Goal: Check status: Check status

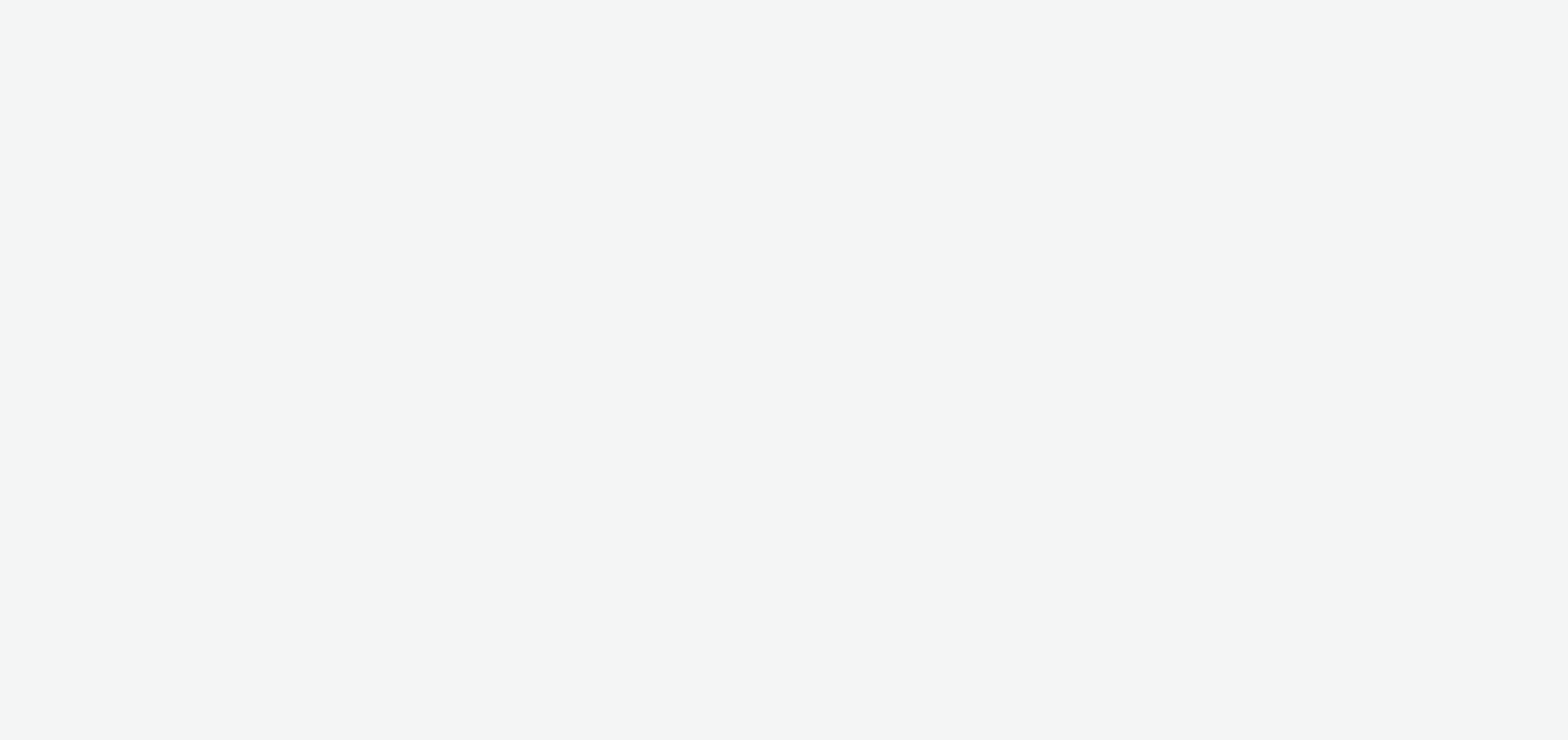
select select "3162fc95-7042-413c-9455-e17025cc024c"
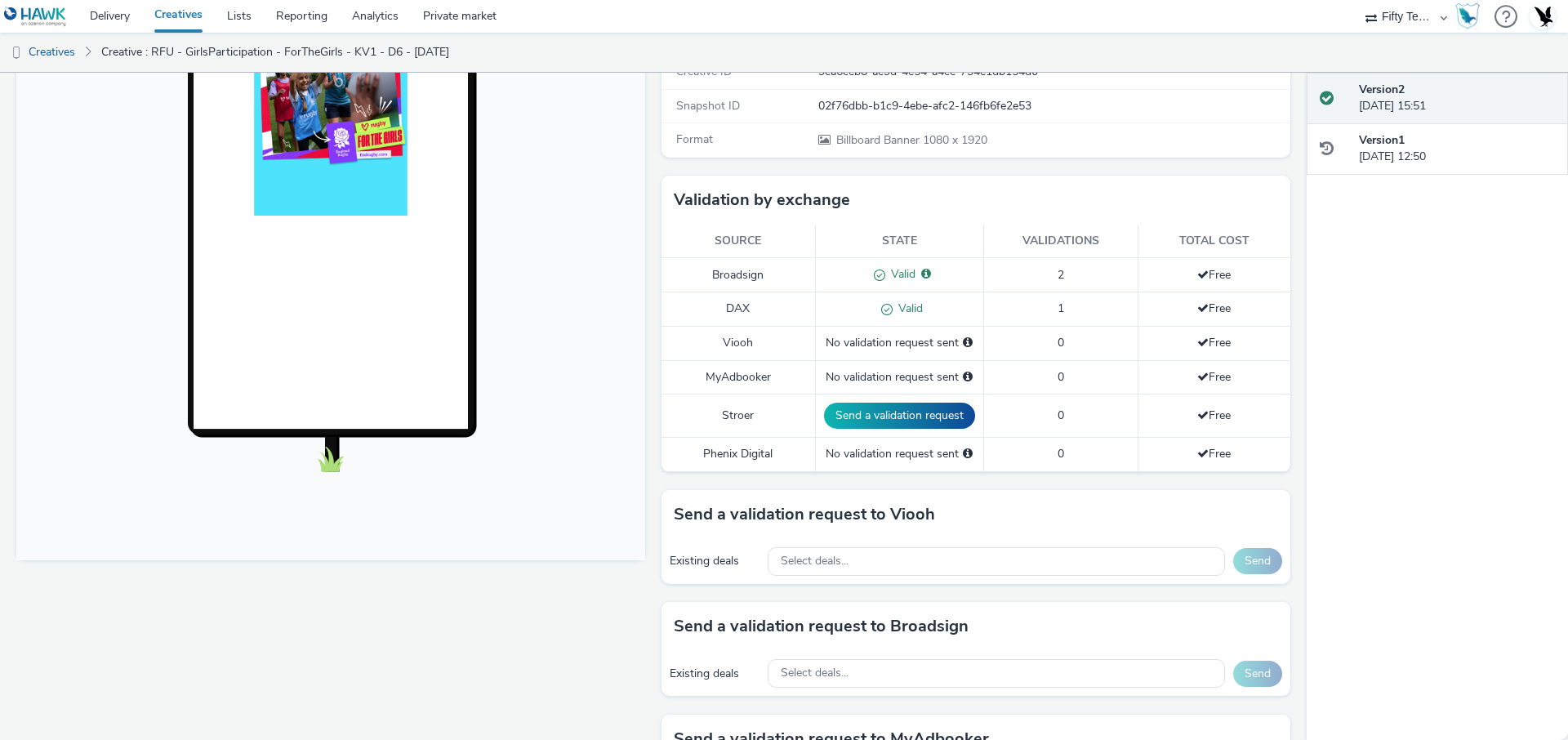
scroll to position [304, 0]
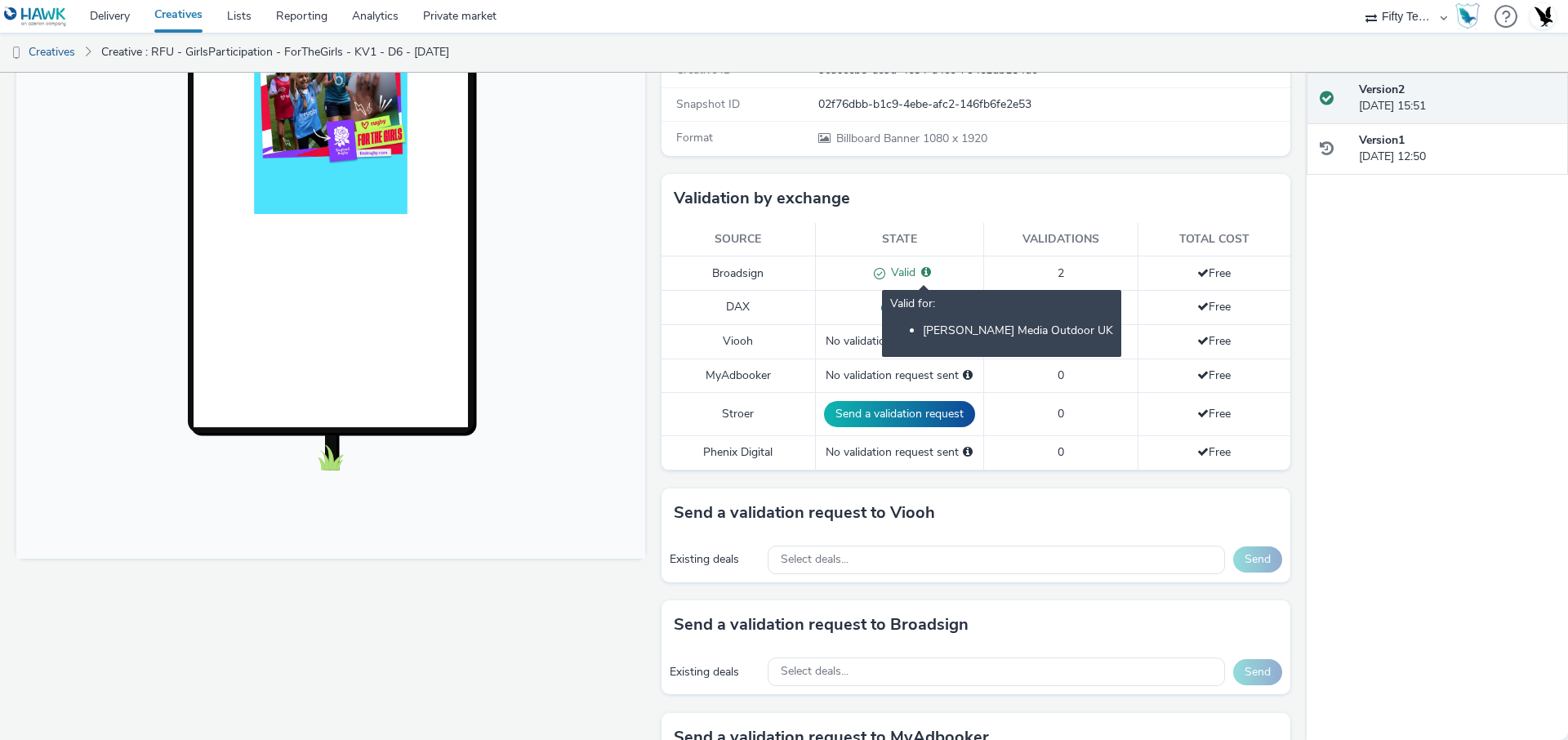
click at [929, 272] on icon at bounding box center [927, 272] width 10 height 12
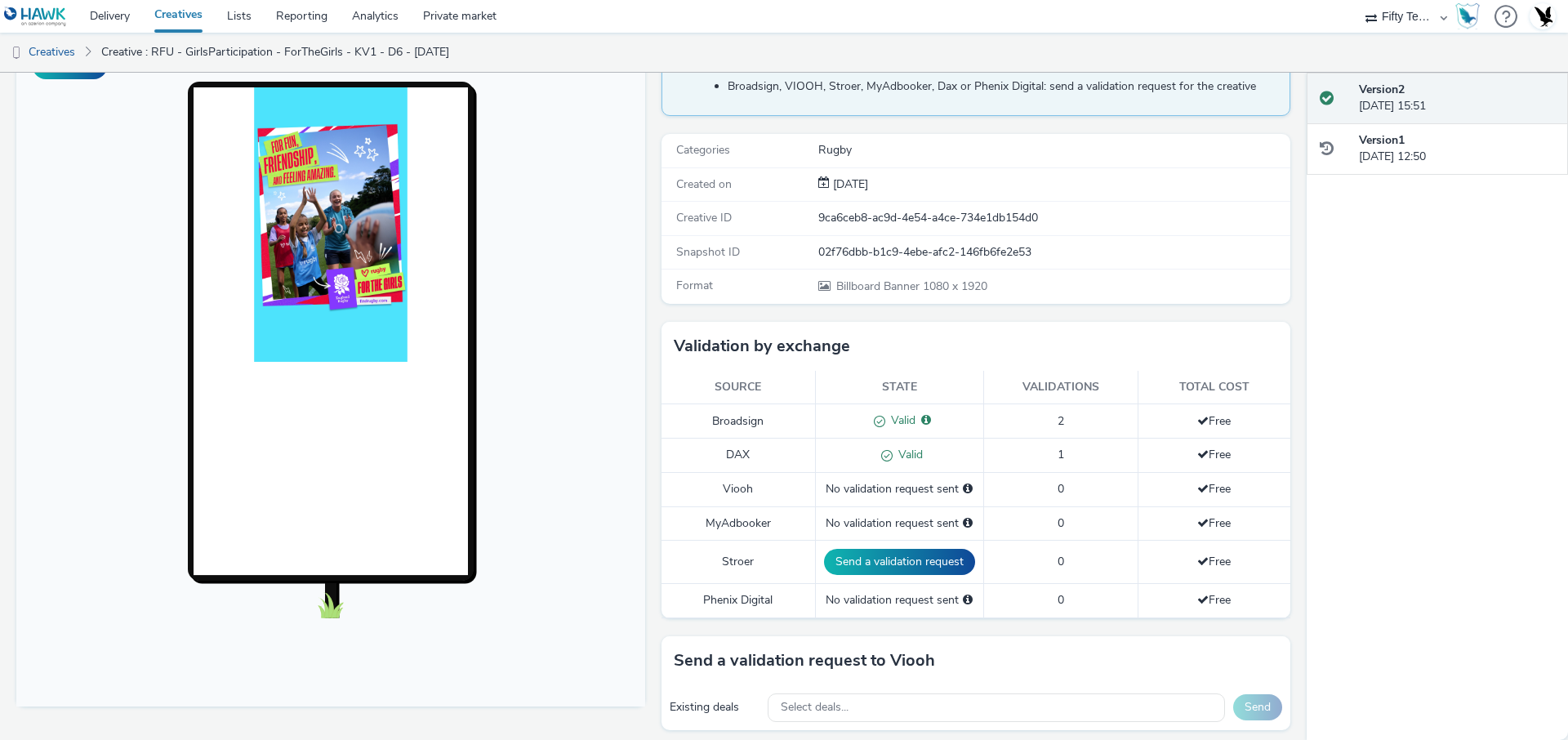
scroll to position [160, 0]
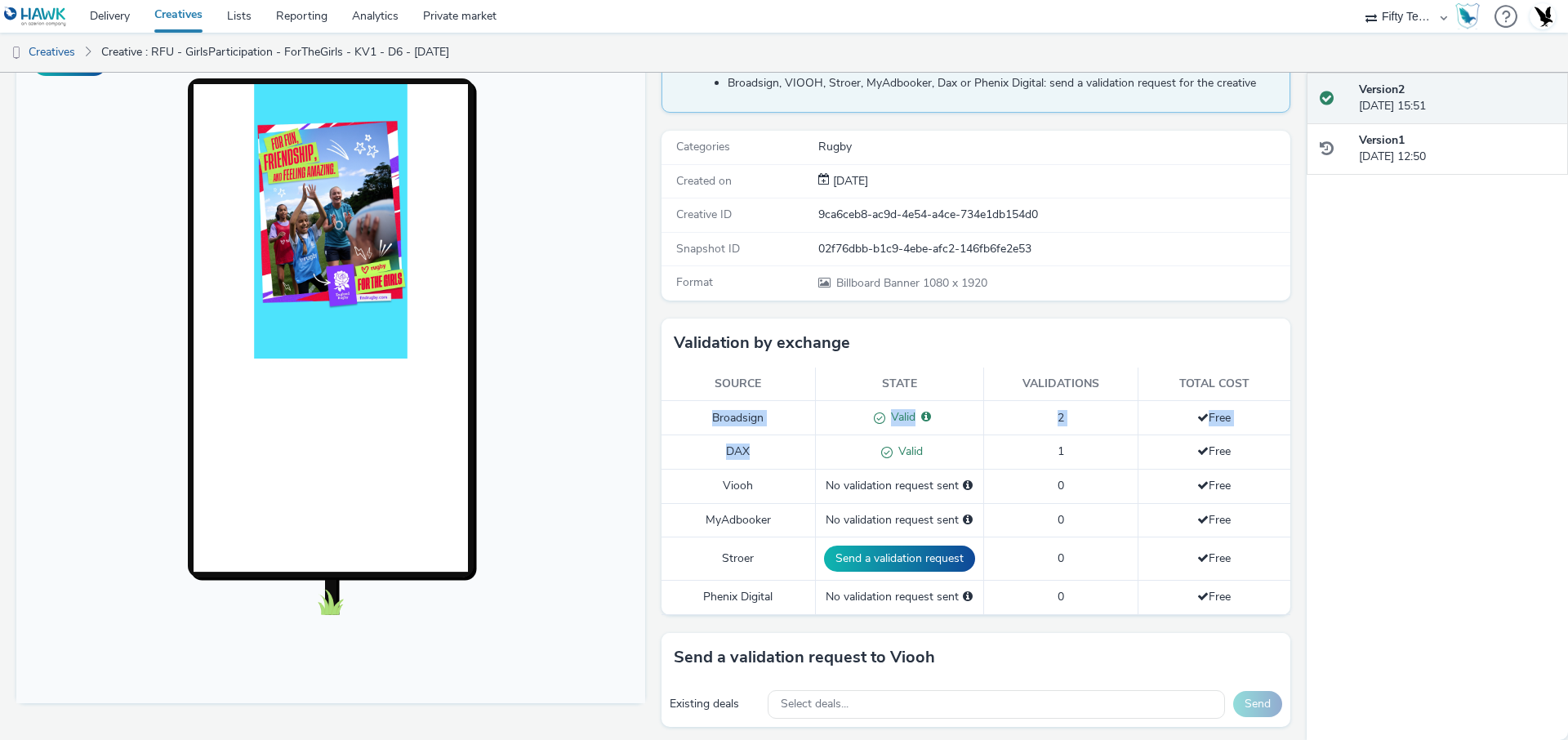
drag, startPoint x: 699, startPoint y: 416, endPoint x: 819, endPoint y: 443, distance: 123.0
click at [819, 443] on tbody "Broadsign Valid Valid for: [PERSON_NAME] Media Outdoor UK 2 Free DAX Valid 1 Fr…" at bounding box center [976, 508] width 629 height 213
click at [819, 443] on td "Valid" at bounding box center [899, 452] width 168 height 34
drag, startPoint x: 709, startPoint y: 559, endPoint x: 774, endPoint y: 558, distance: 65.0
click at [775, 559] on td "Stroer" at bounding box center [738, 559] width 154 height 43
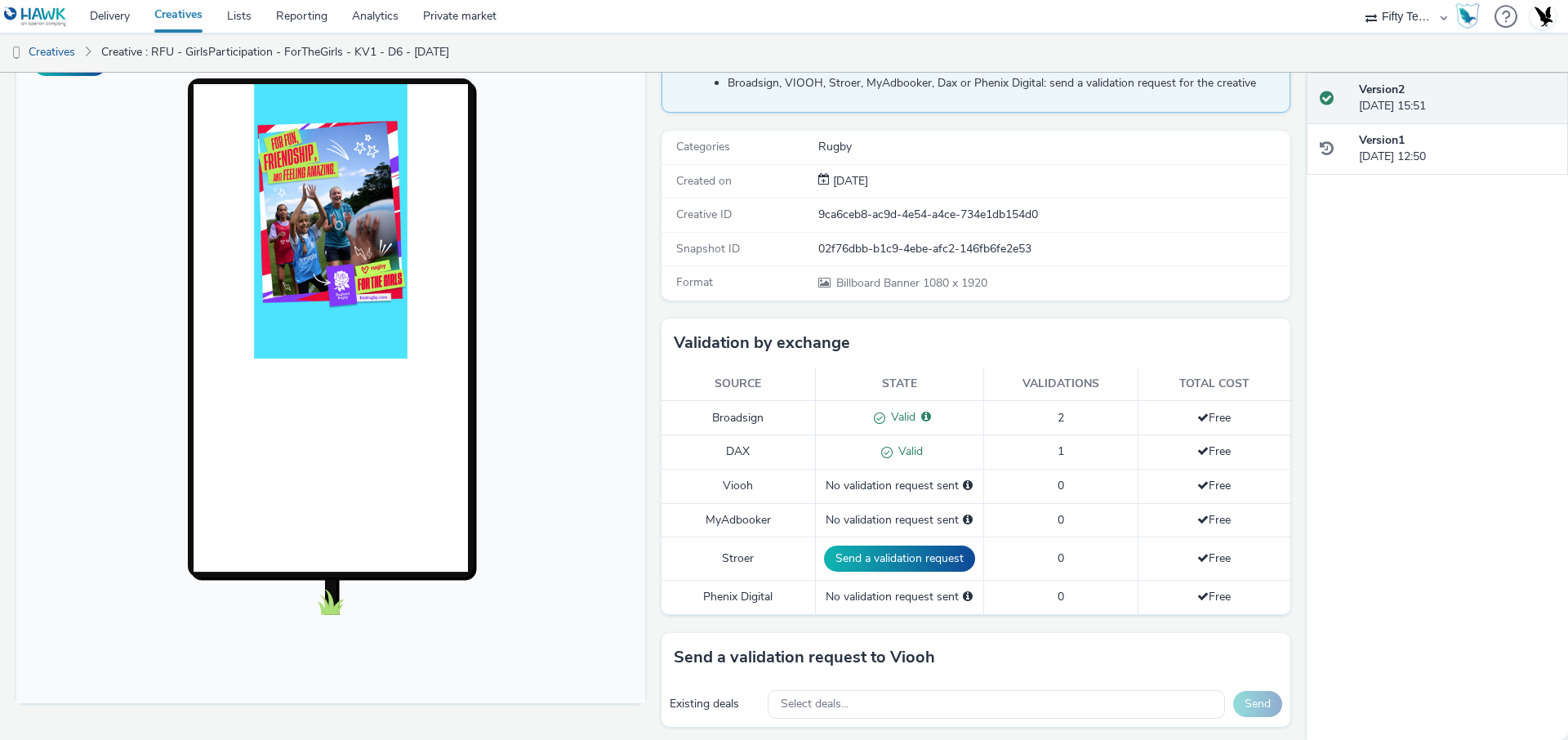
click at [764, 558] on td "Stroer" at bounding box center [738, 559] width 154 height 43
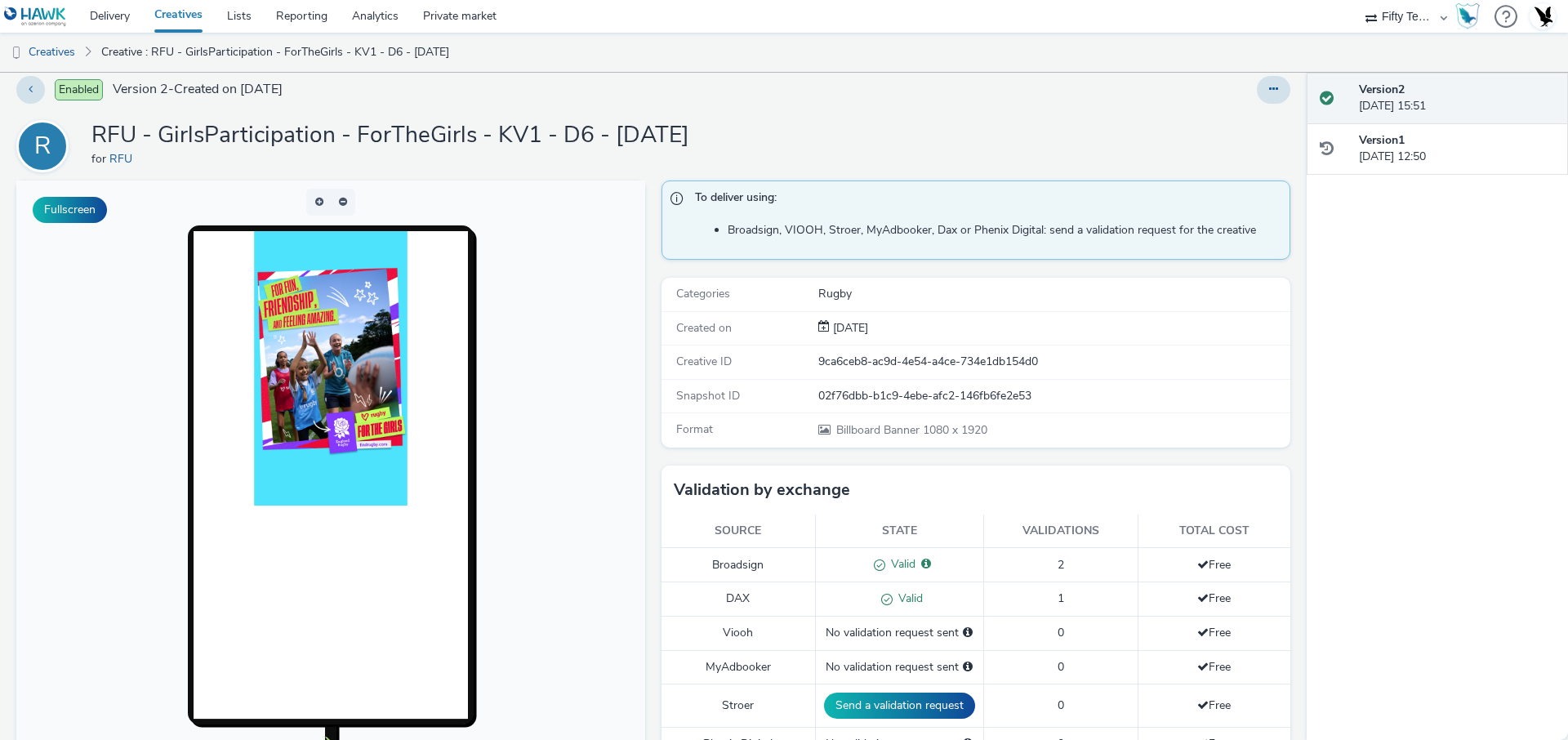
scroll to position [0, 0]
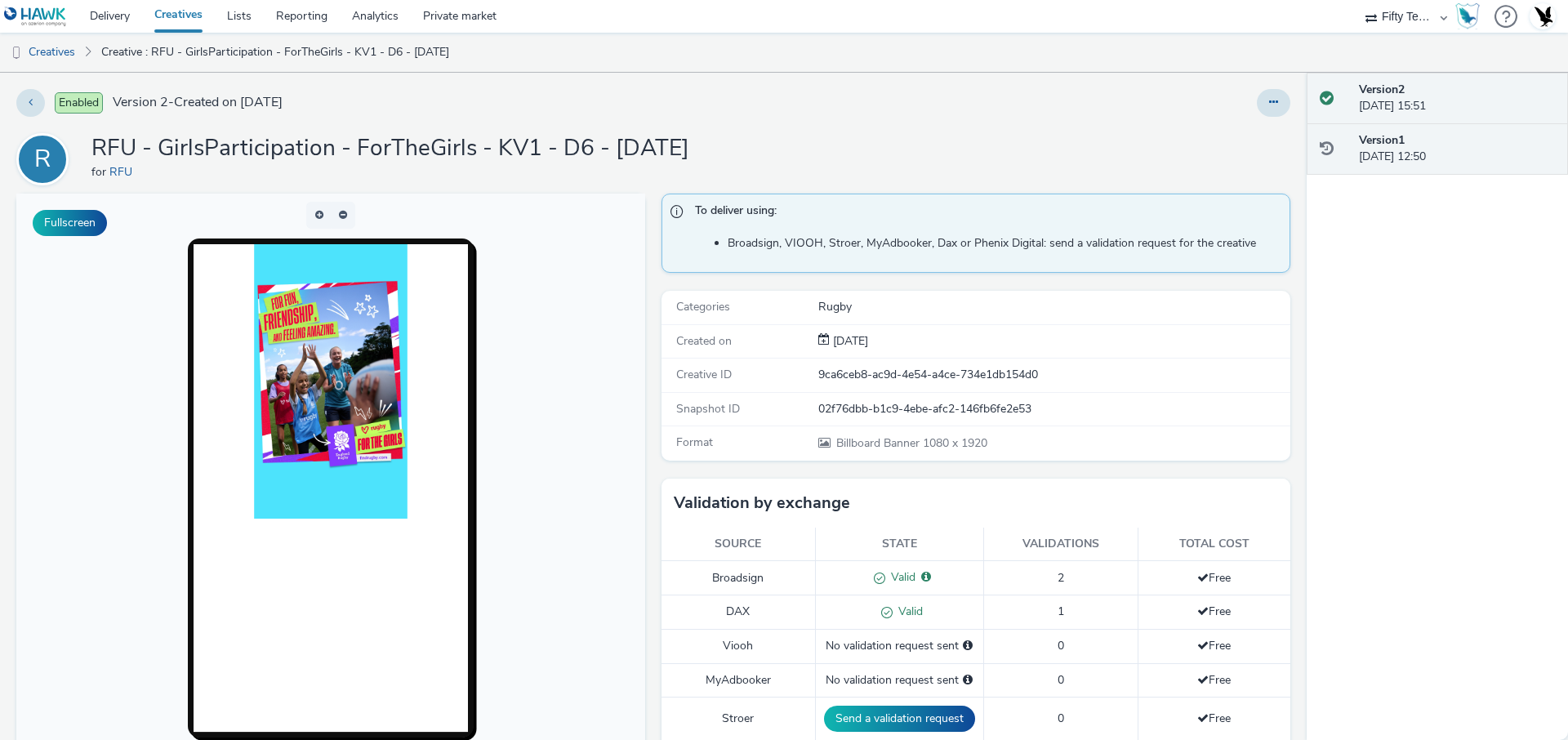
click at [1448, 144] on div "Version 1 [DATE] 12:50" at bounding box center [1457, 149] width 196 height 33
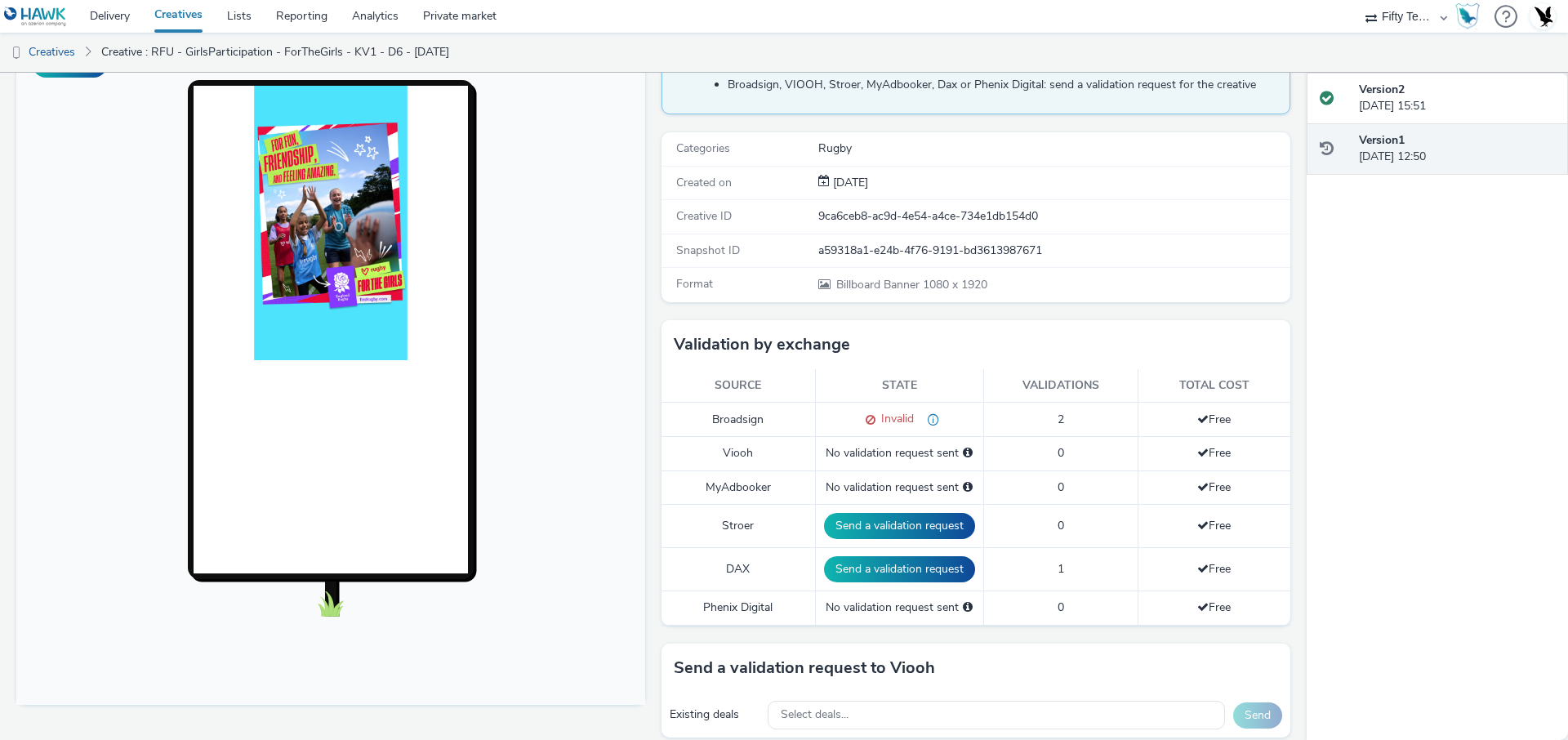
scroll to position [174, 0]
click at [931, 422] on span "please reduce file size to under 1mb" at bounding box center [927, 417] width 25 height 16
drag, startPoint x: 899, startPoint y: 418, endPoint x: 853, endPoint y: 418, distance: 46.0
click at [853, 418] on div "Invalid" at bounding box center [900, 418] width 151 height 18
click at [881, 420] on span "Invalid" at bounding box center [895, 417] width 38 height 16
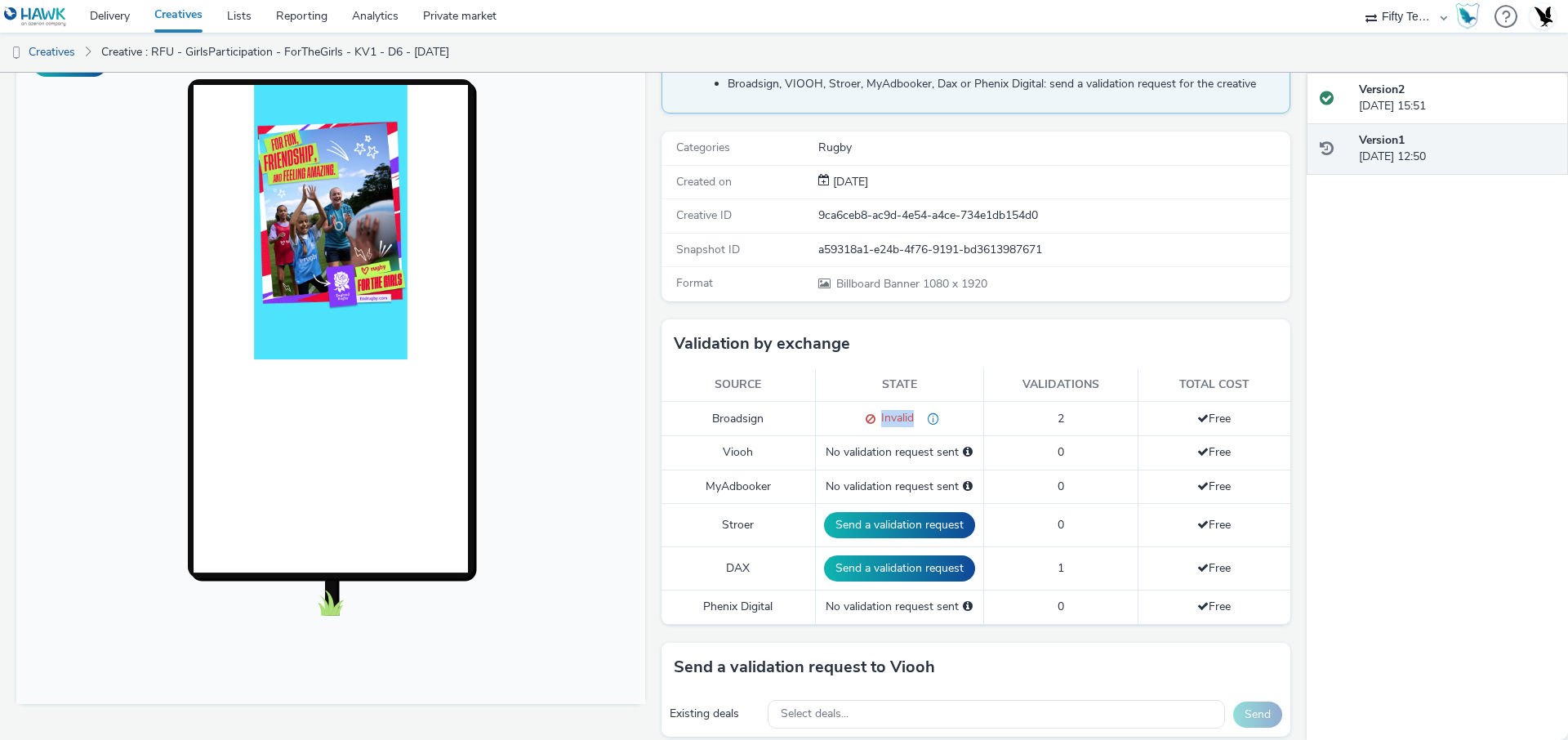
drag, startPoint x: 880, startPoint y: 419, endPoint x: 949, endPoint y: 419, distance: 69.0
click at [950, 419] on div "Invalid" at bounding box center [900, 418] width 151 height 18
click at [949, 419] on div "Invalid" at bounding box center [900, 418] width 151 height 18
click at [1420, 100] on div "Version 2 [DATE] 15:51" at bounding box center [1457, 99] width 196 height 33
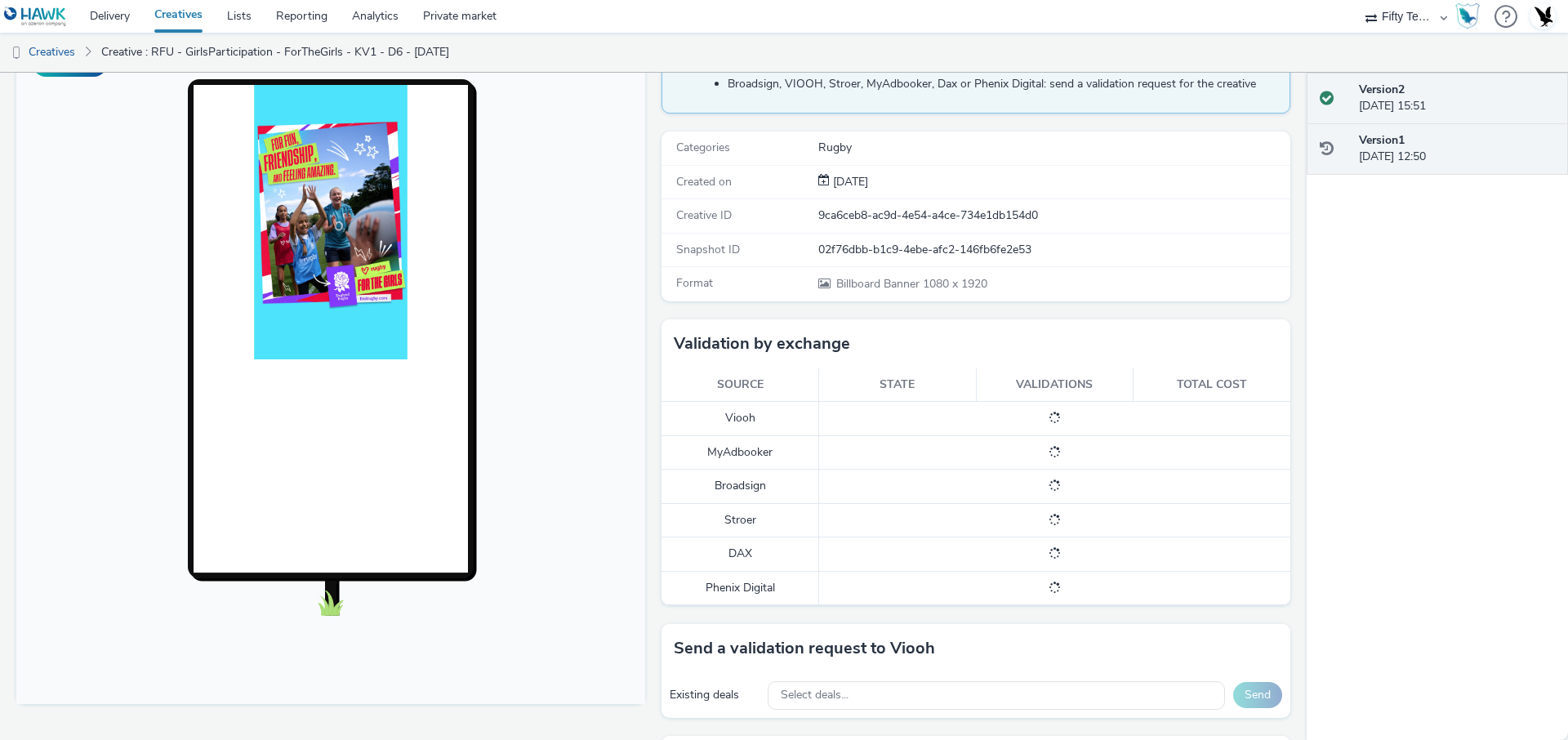
click at [1416, 151] on div "Version 1 [DATE] 12:50" at bounding box center [1457, 149] width 196 height 33
click at [1398, 94] on strong "Version 2" at bounding box center [1382, 89] width 46 height 16
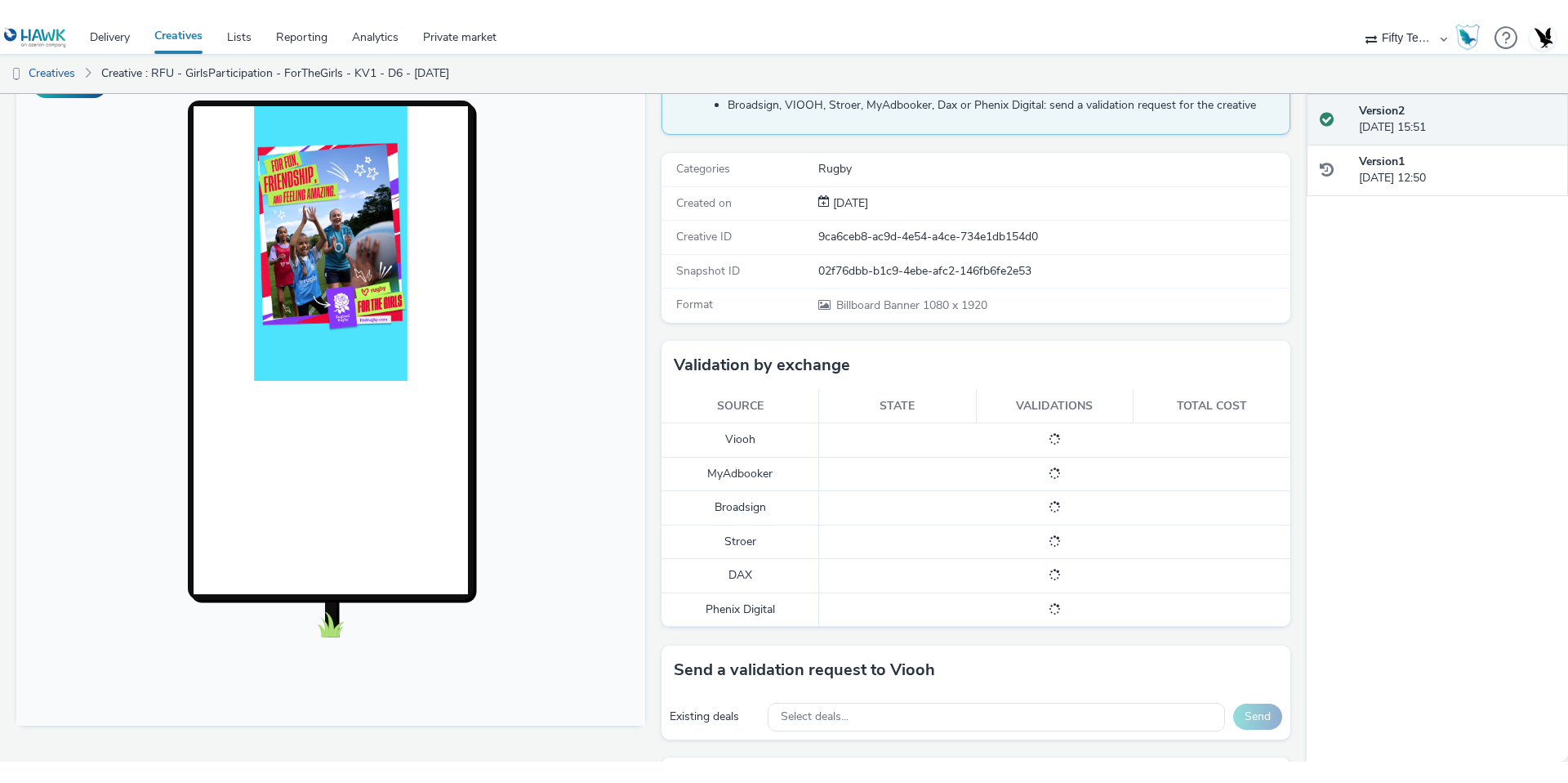
scroll to position [0, 0]
